Goal: Task Accomplishment & Management: Manage account settings

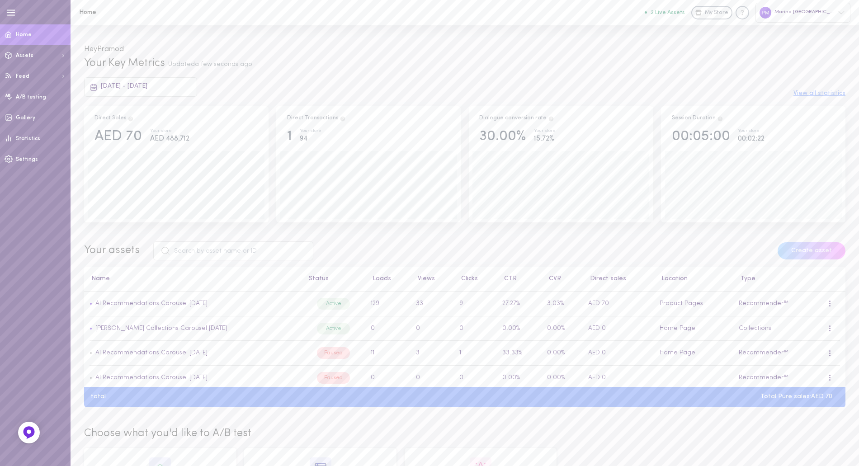
click at [840, 9] on div "Marina [GEOGRAPHIC_DATA]" at bounding box center [803, 12] width 95 height 19
click at [842, 10] on icon at bounding box center [841, 12] width 7 height 7
click at [804, 137] on p "[URL][DOMAIN_NAME]" at bounding box center [809, 135] width 69 height 7
click at [836, 13] on div "Marina [GEOGRAPHIC_DATA]" at bounding box center [803, 12] width 95 height 19
click at [795, 128] on p "Marina [GEOGRAPHIC_DATA]" at bounding box center [809, 128] width 69 height 7
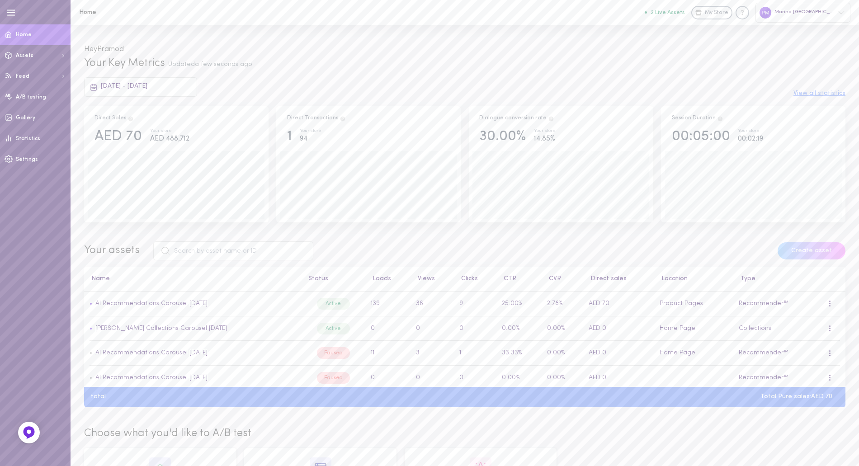
click at [827, 9] on div "Marina [GEOGRAPHIC_DATA]" at bounding box center [803, 12] width 95 height 19
click at [797, 103] on div "Marina [GEOGRAPHIC_DATA]" at bounding box center [800, 104] width 99 height 5
click at [799, 99] on div "Pramod M Marina UAE" at bounding box center [800, 98] width 99 height 15
click at [28, 159] on div at bounding box center [429, 233] width 859 height 466
click at [28, 159] on span "Settings" at bounding box center [27, 159] width 22 height 5
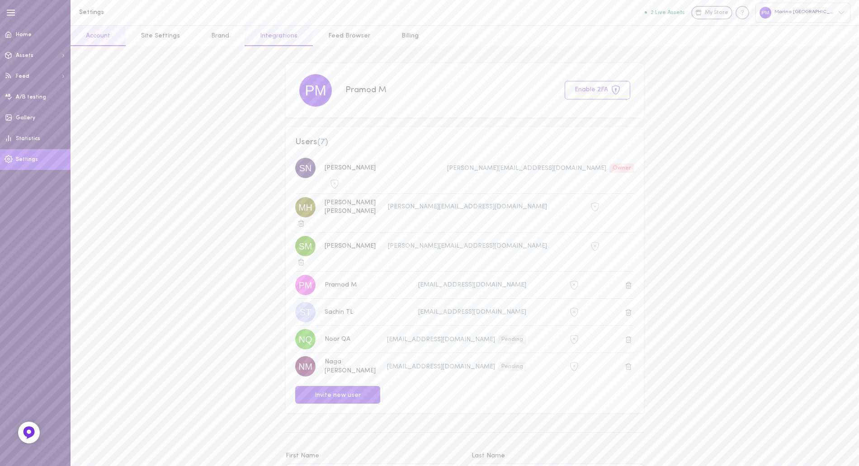
click at [267, 37] on link "Integrations" at bounding box center [279, 36] width 68 height 20
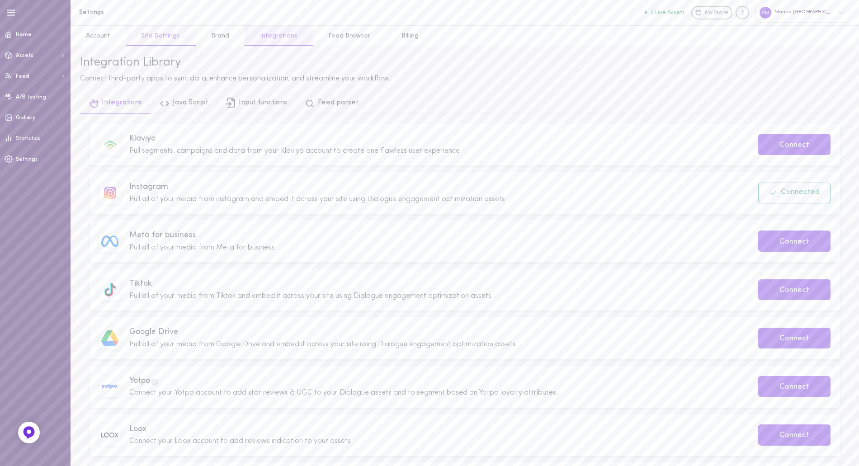
click at [167, 42] on link "Site Settings" at bounding box center [161, 36] width 70 height 20
